Goal: Information Seeking & Learning: Stay updated

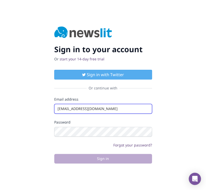
type input "[EMAIL_ADDRESS][DOMAIN_NAME]"
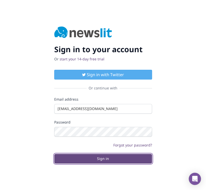
click at [103, 158] on button "Sign in" at bounding box center [103, 159] width 98 height 10
